Goal: Information Seeking & Learning: Find specific fact

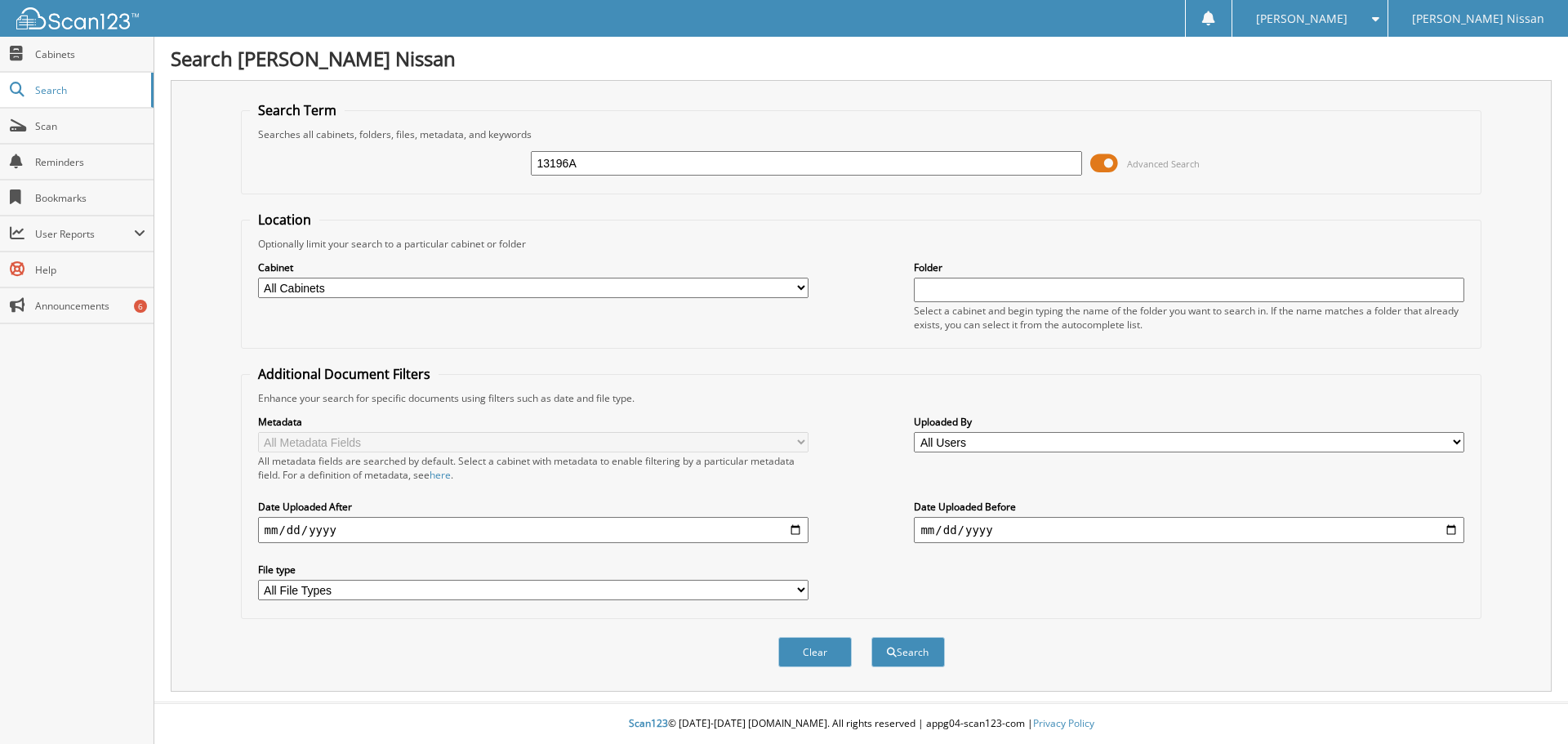
type input "13196A"
click at [872, 636] on button "Search" at bounding box center [908, 651] width 73 height 30
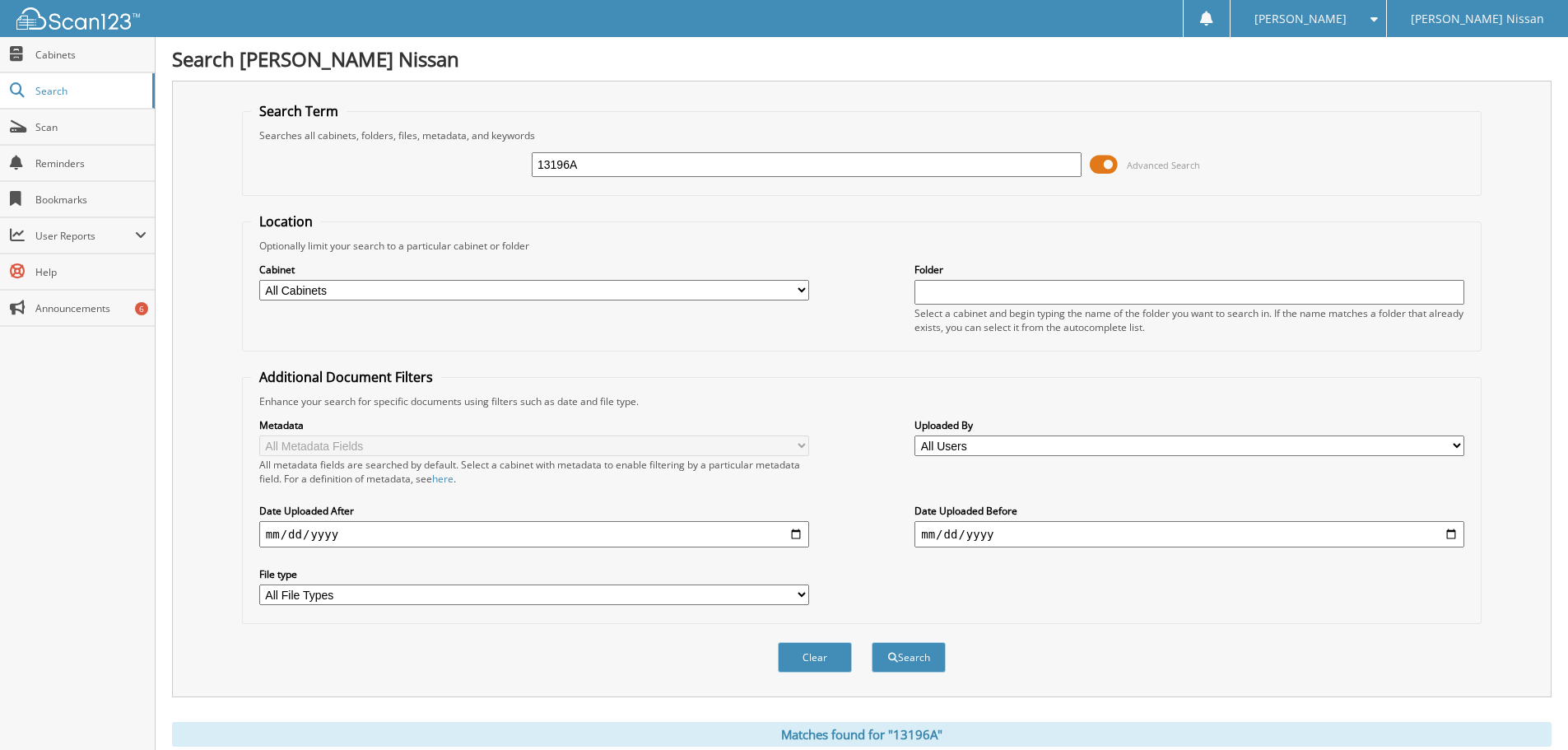
click at [871, 642] on button "Search" at bounding box center [907, 656] width 74 height 30
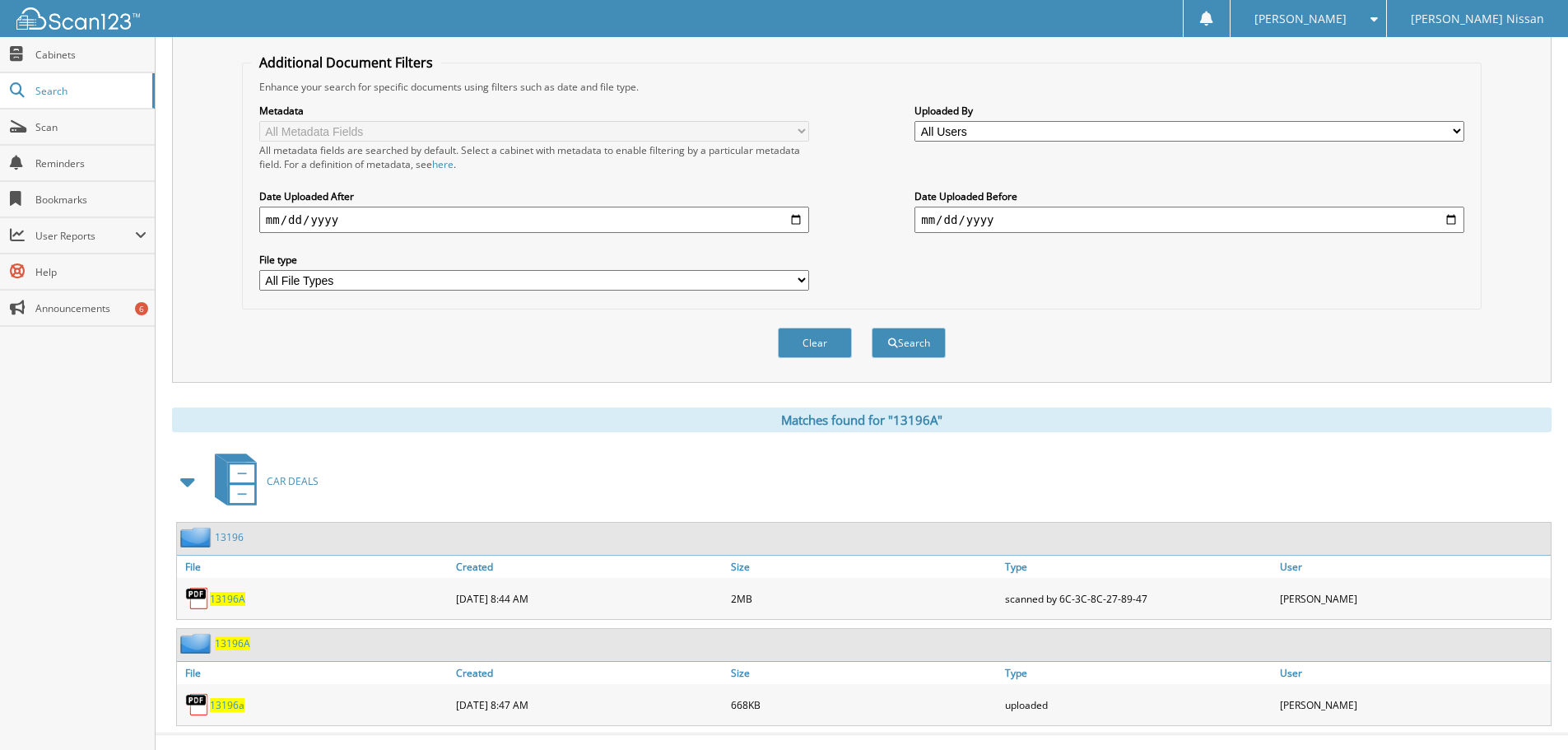
scroll to position [341, 0]
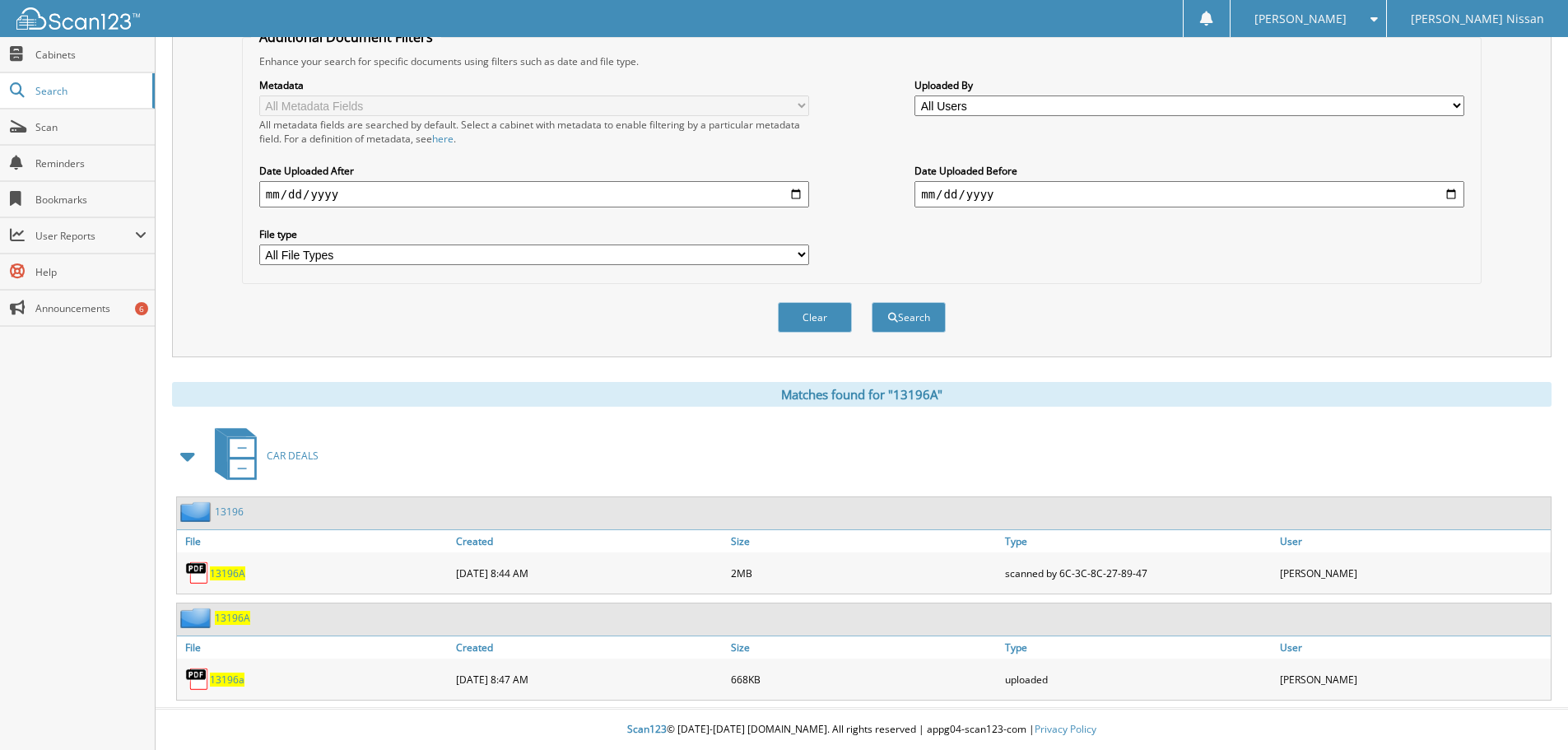
click at [233, 616] on span "13196A" at bounding box center [232, 617] width 36 height 14
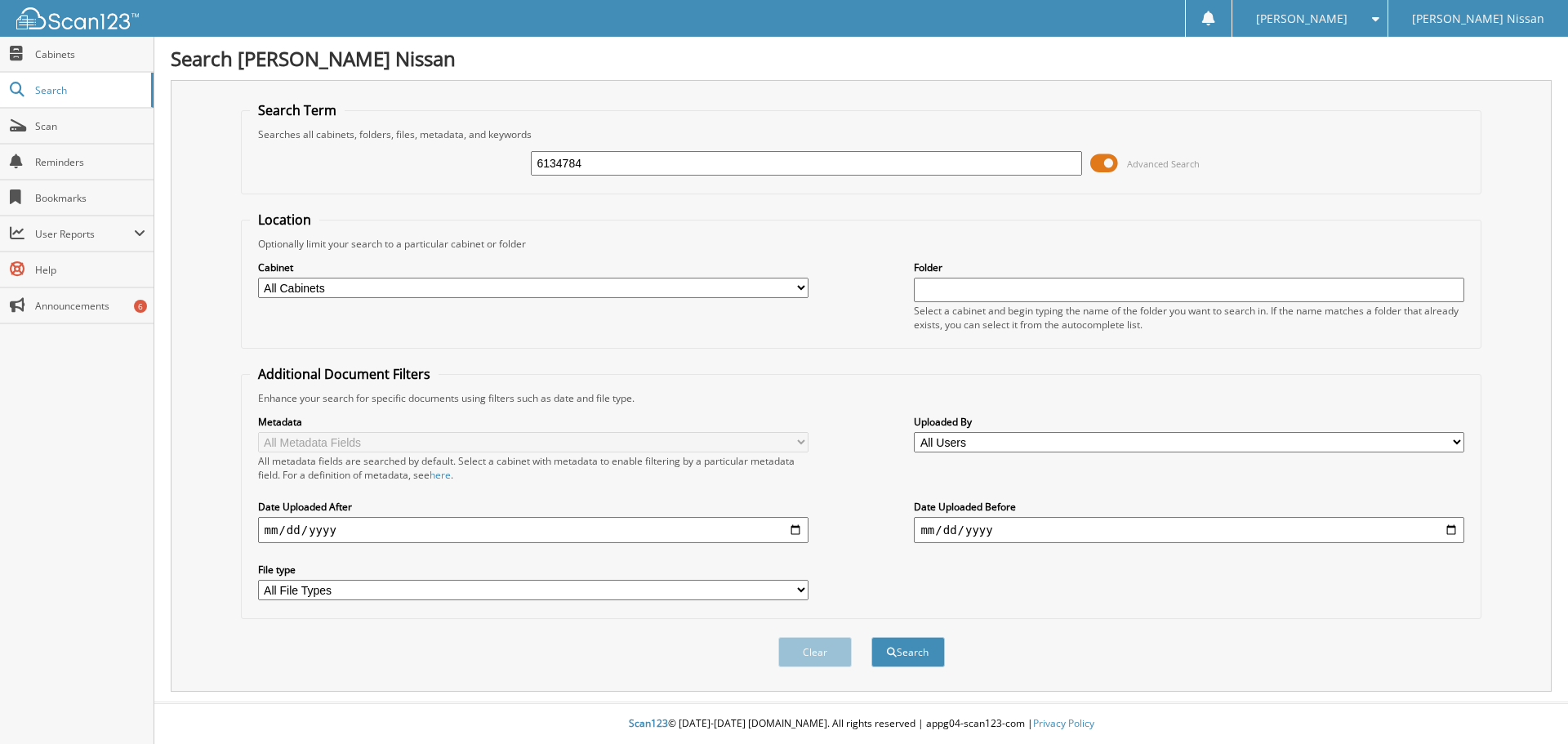
type input "6134784"
click at [872, 636] on button "Search" at bounding box center [908, 651] width 73 height 30
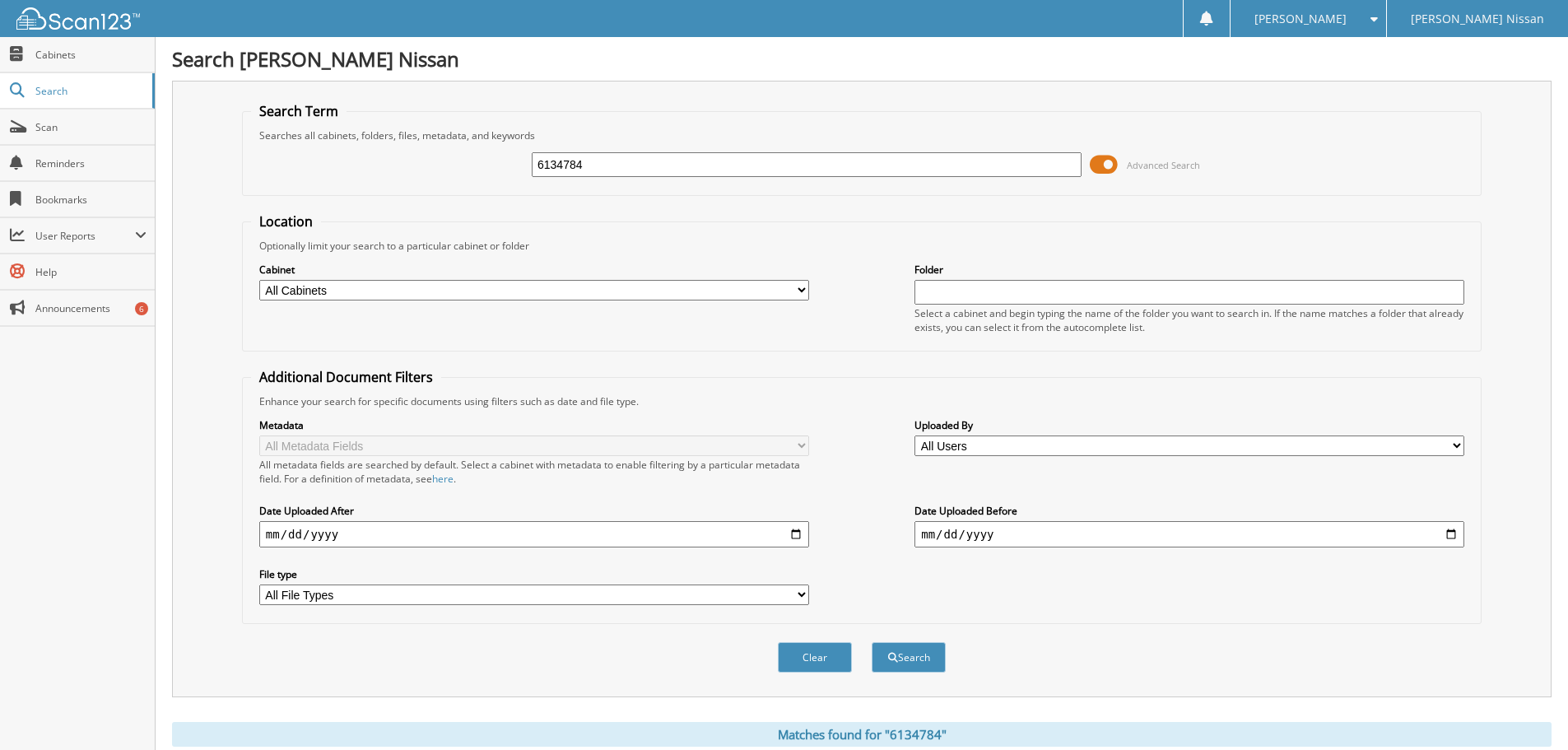
click at [871, 642] on button "Search" at bounding box center [907, 656] width 74 height 30
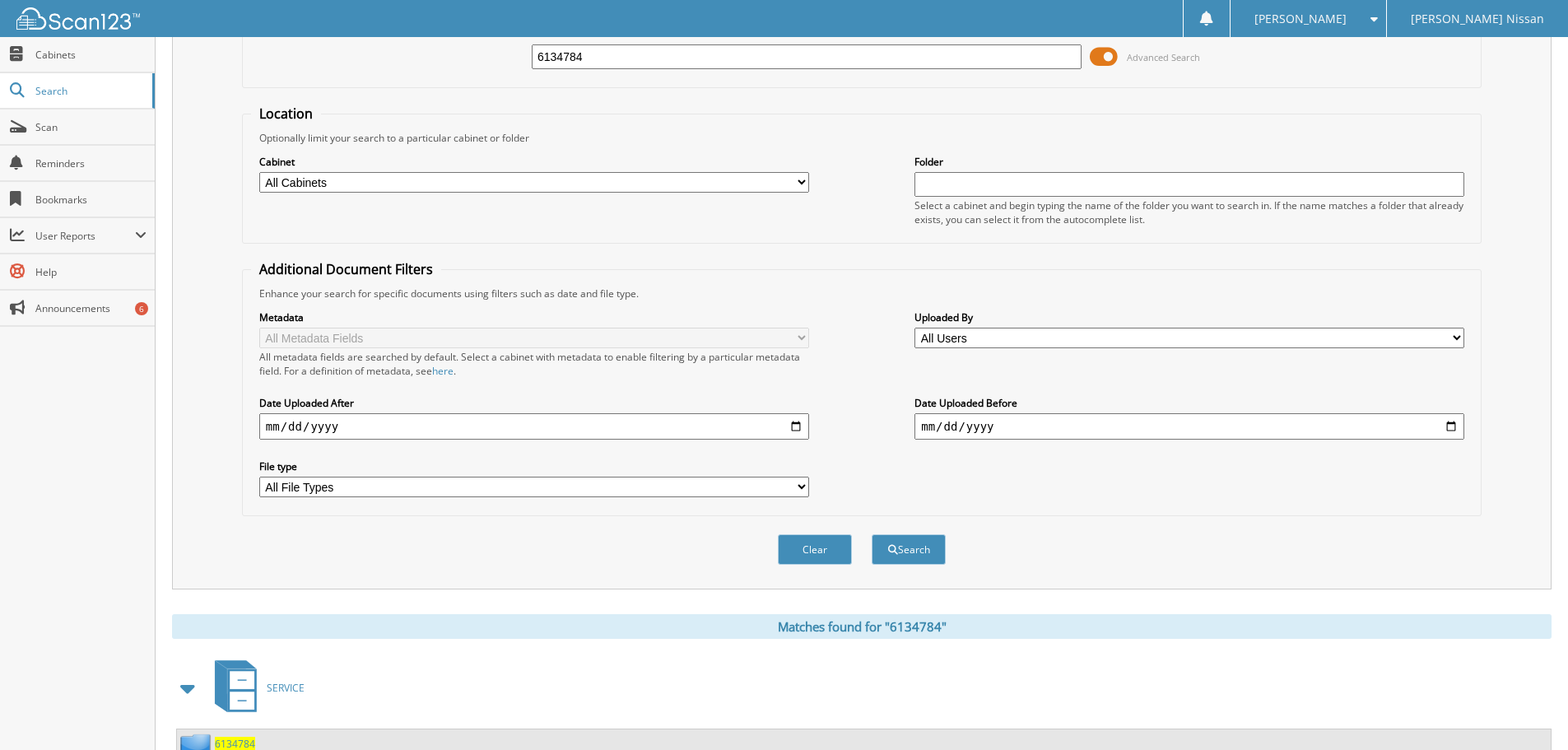
scroll to position [234, 0]
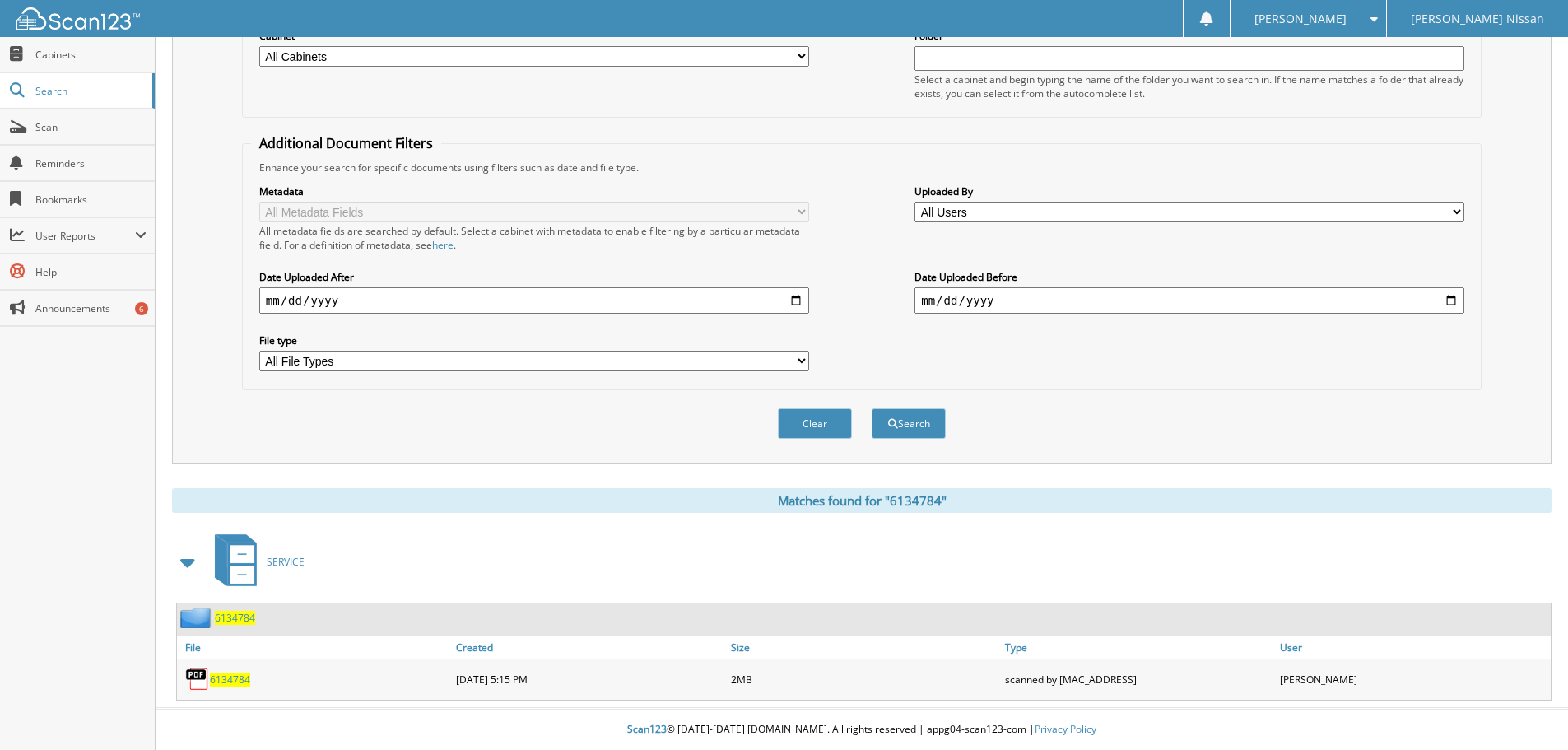
click at [226, 683] on span "6134784" at bounding box center [230, 679] width 40 height 14
